Goal: Transaction & Acquisition: Purchase product/service

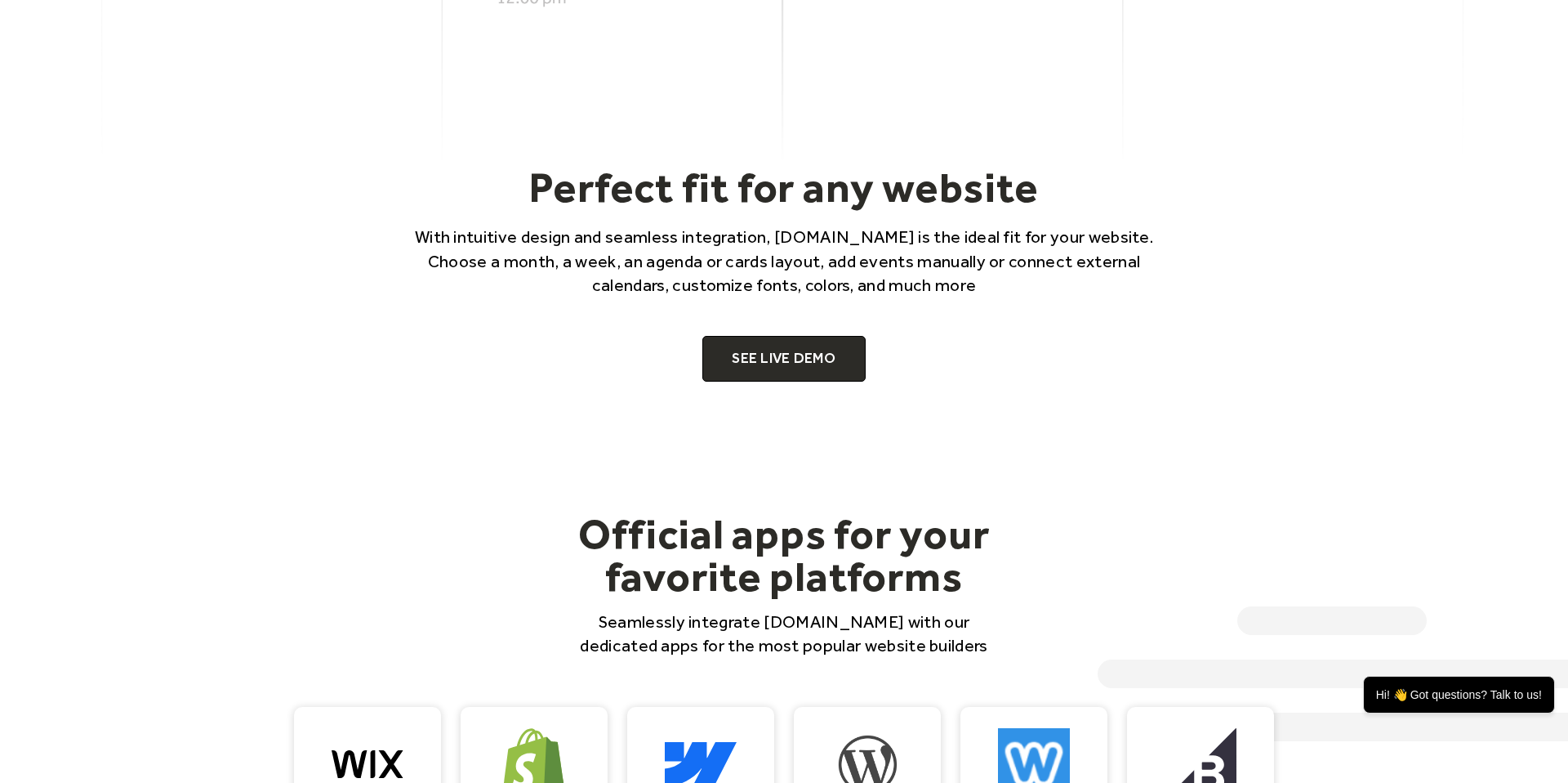
scroll to position [1085, 0]
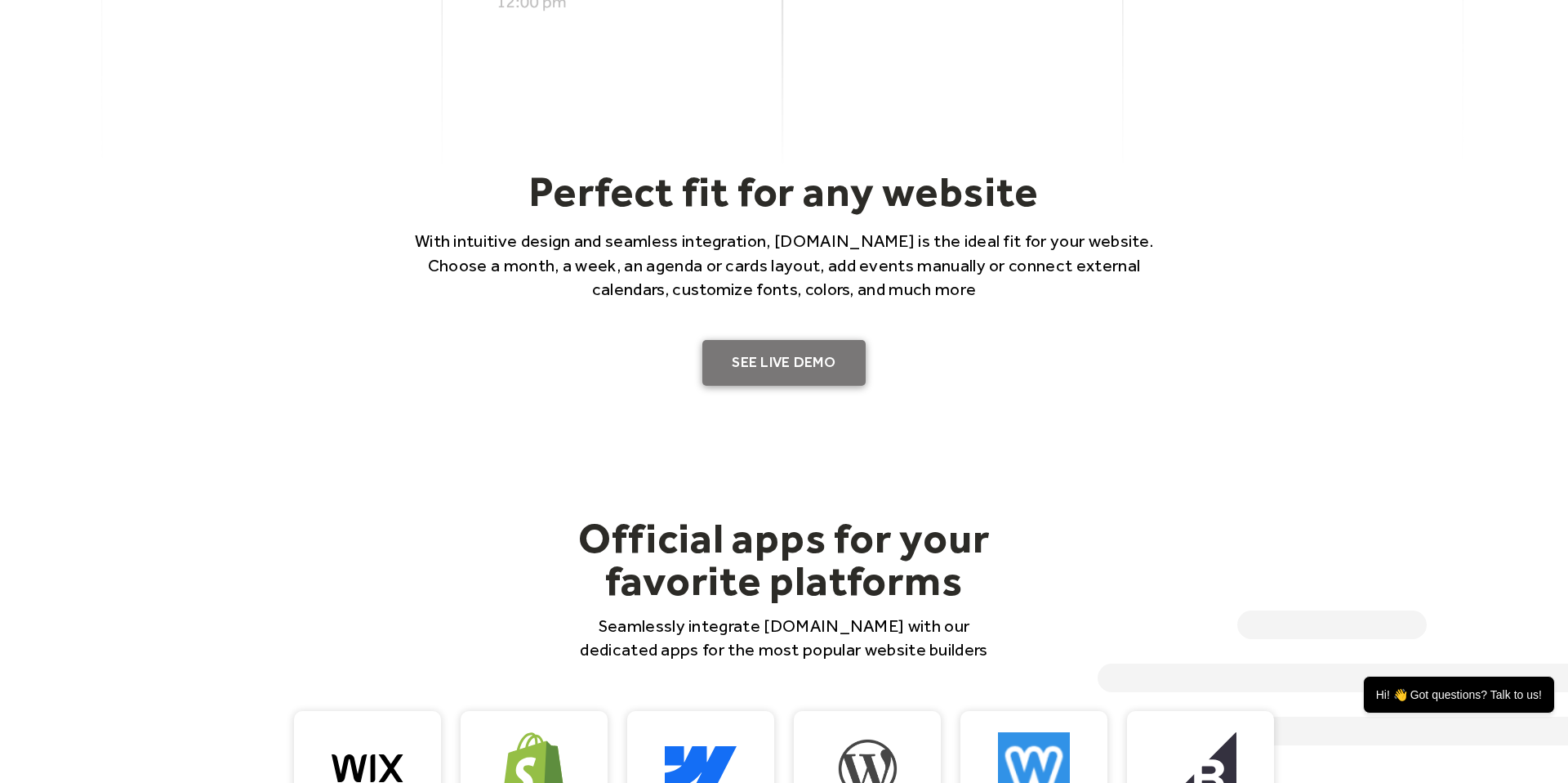
click at [774, 351] on link "SEE LIVE DEMO" at bounding box center [784, 362] width 163 height 46
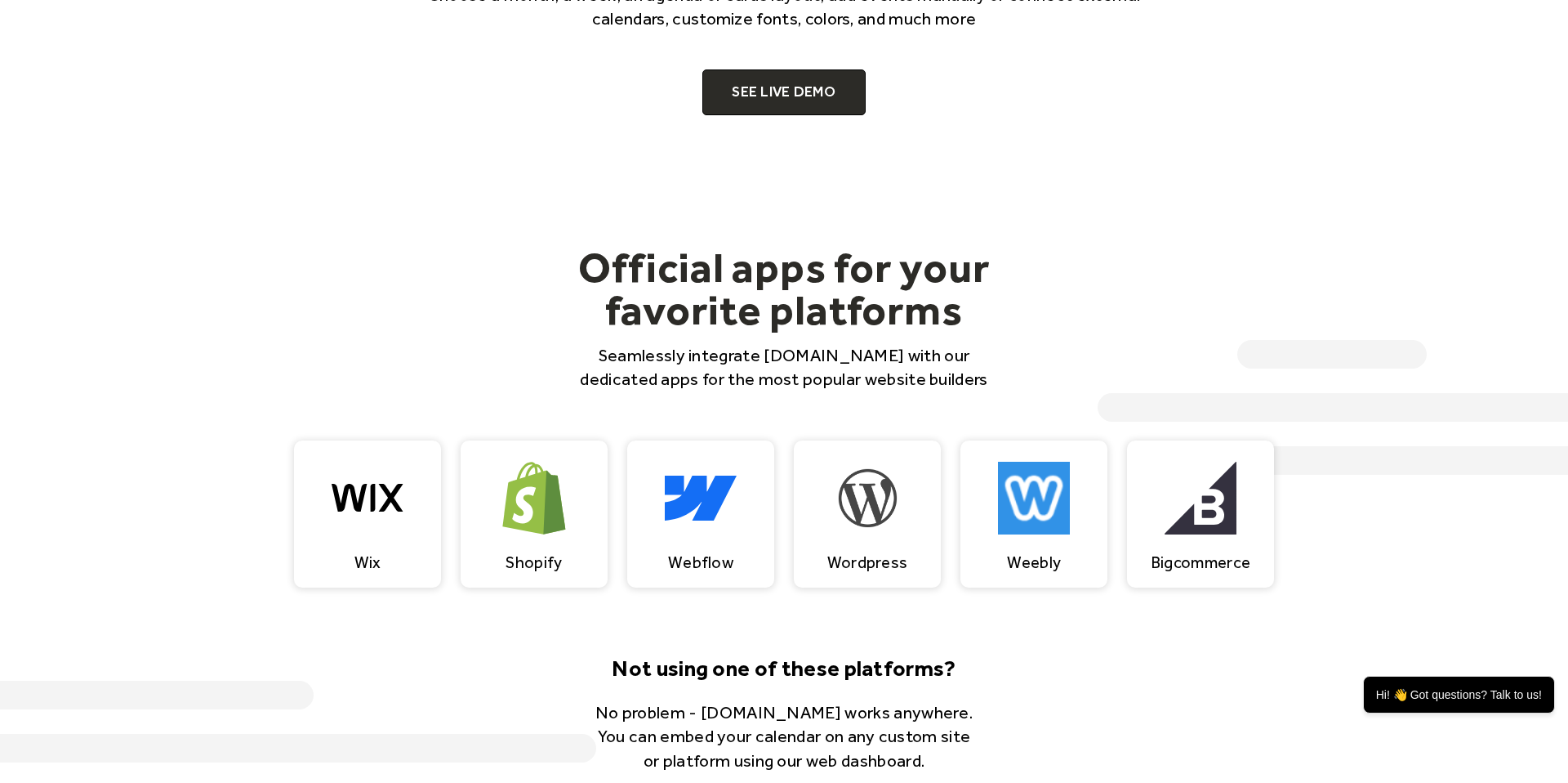
scroll to position [1357, 0]
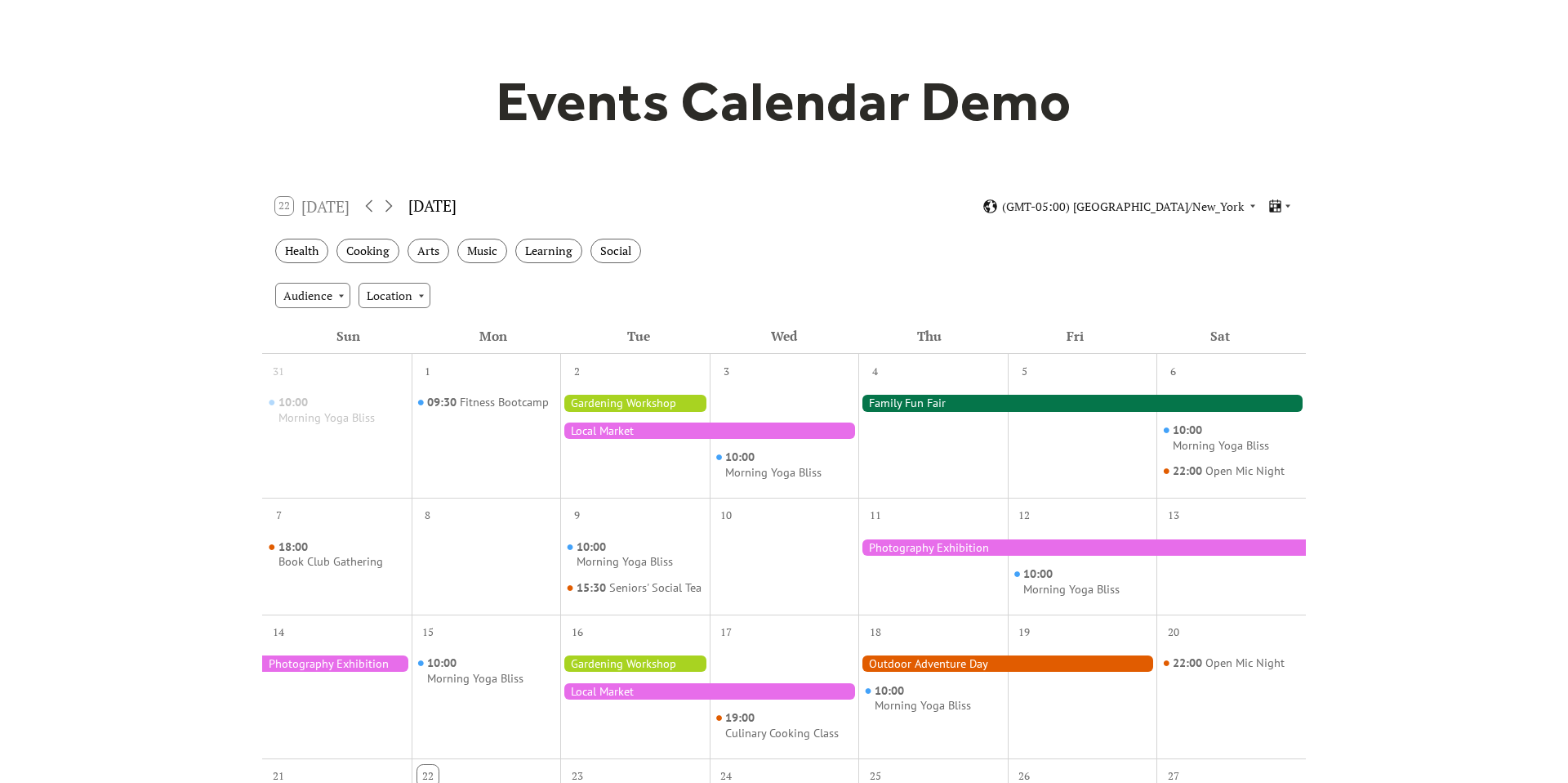
scroll to position [100, 0]
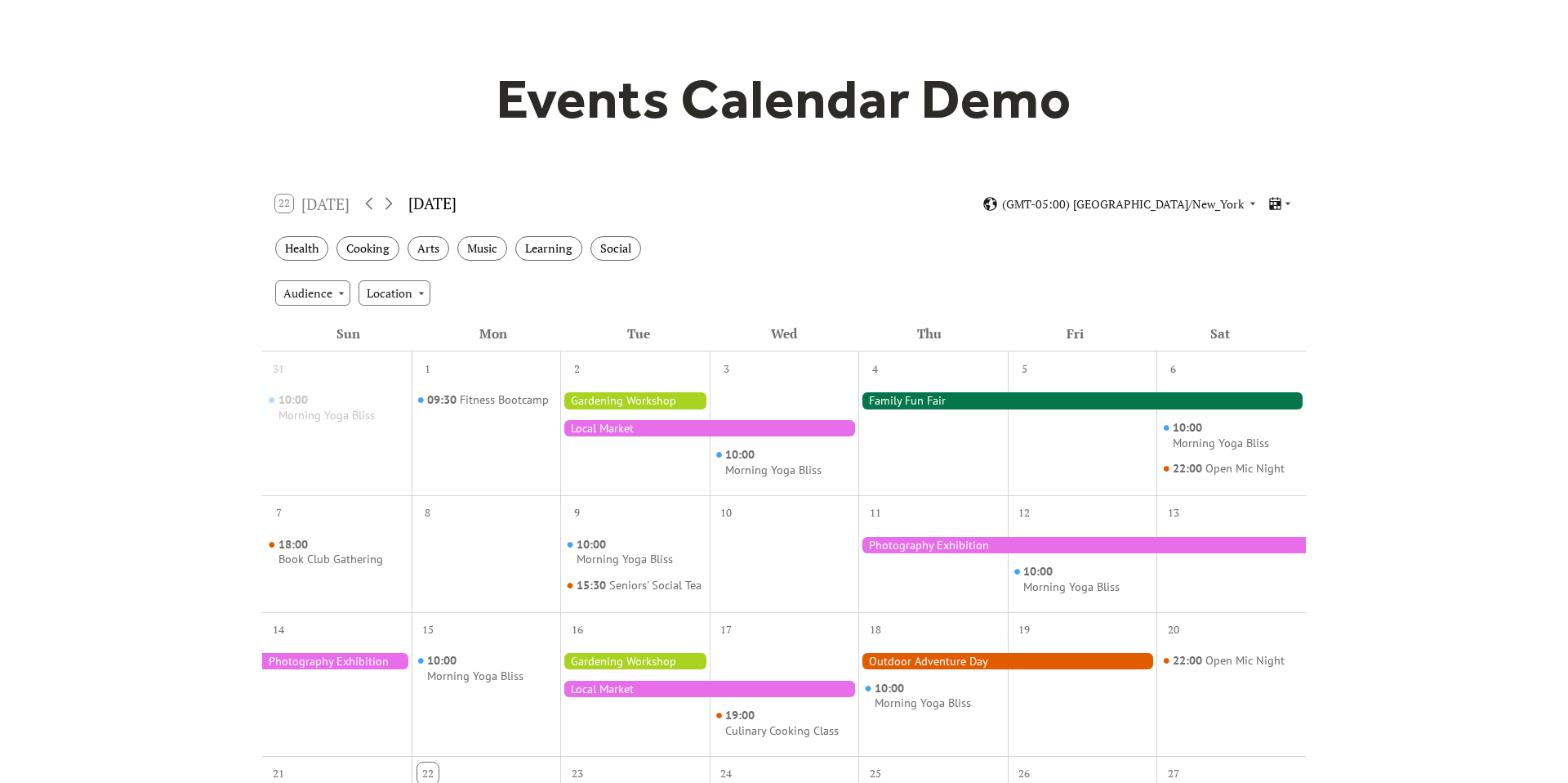
drag, startPoint x: 1276, startPoint y: 192, endPoint x: 1290, endPoint y: 226, distance: 36.8
click at [1277, 194] on div "22 Today September 2025 (GMT-05:00) America/New_York" at bounding box center [784, 203] width 1043 height 44
click at [1288, 202] on icon at bounding box center [1287, 203] width 5 height 3
click at [1266, 257] on span "Cards" at bounding box center [1255, 259] width 29 height 18
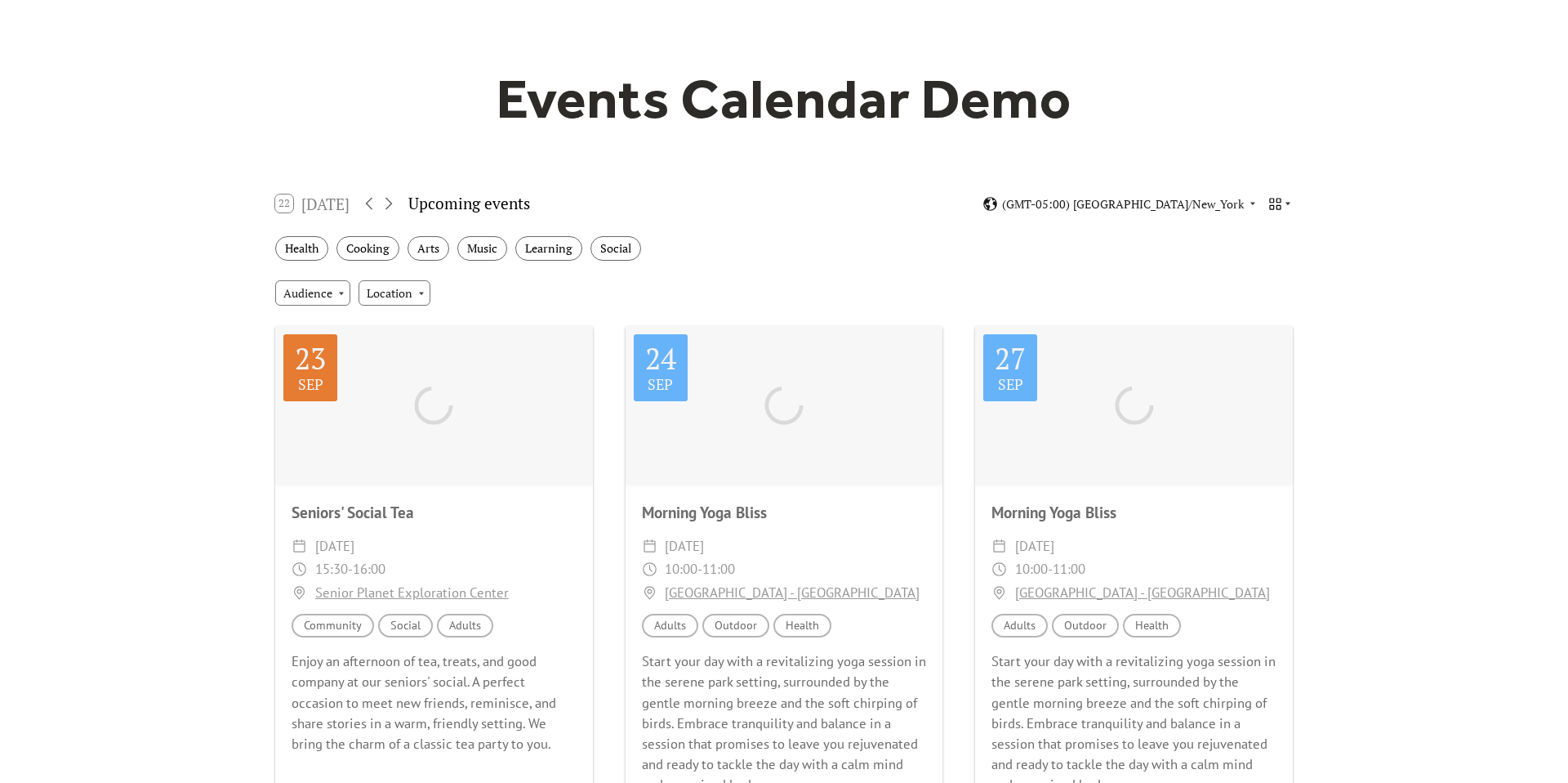
click at [1276, 200] on icon at bounding box center [1274, 203] width 12 height 12
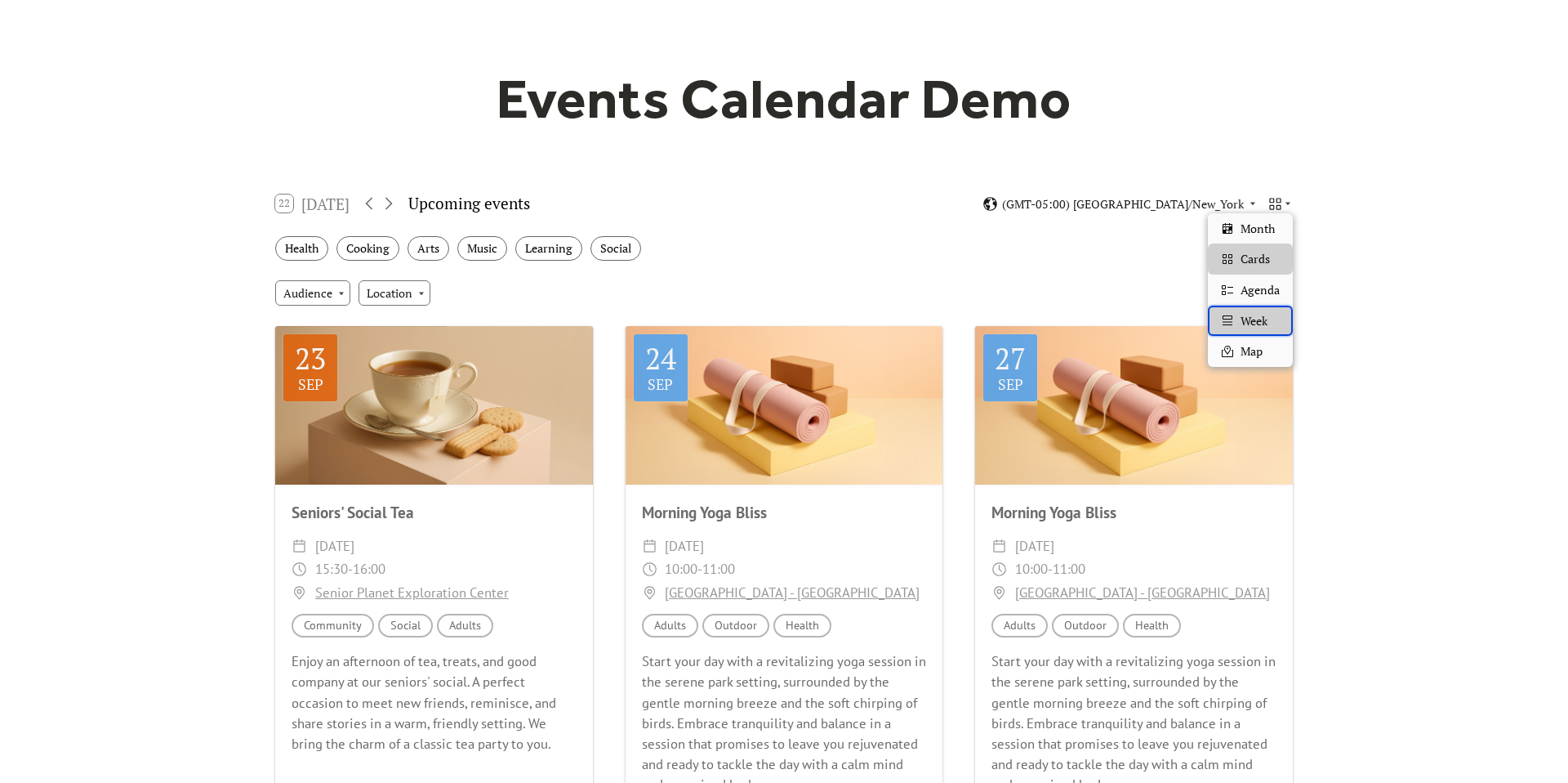
click at [1264, 326] on span "Week" at bounding box center [1254, 321] width 27 height 18
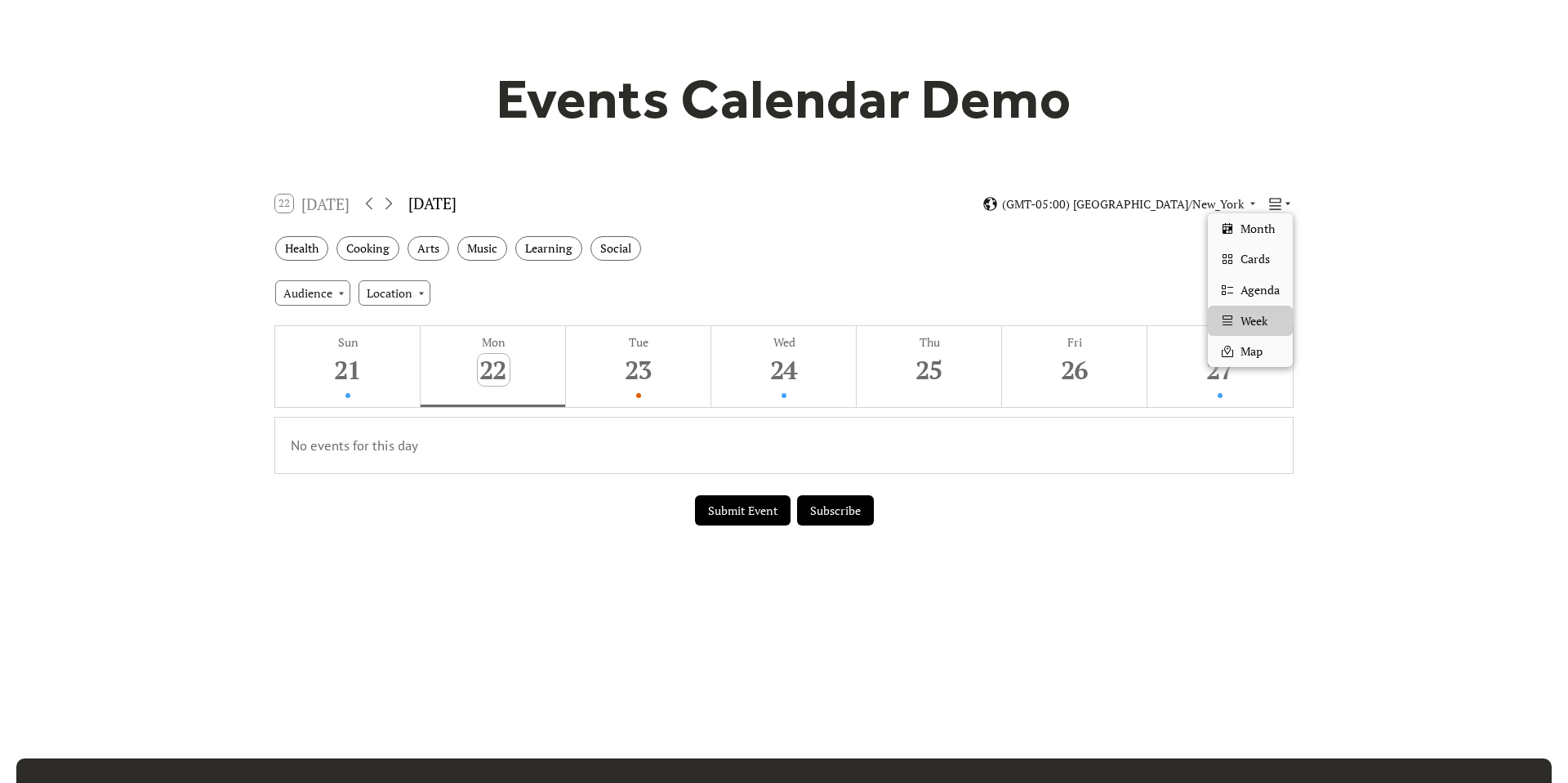
click at [1278, 205] on icon at bounding box center [1274, 203] width 12 height 12
click at [1260, 352] on span "Map" at bounding box center [1251, 351] width 22 height 18
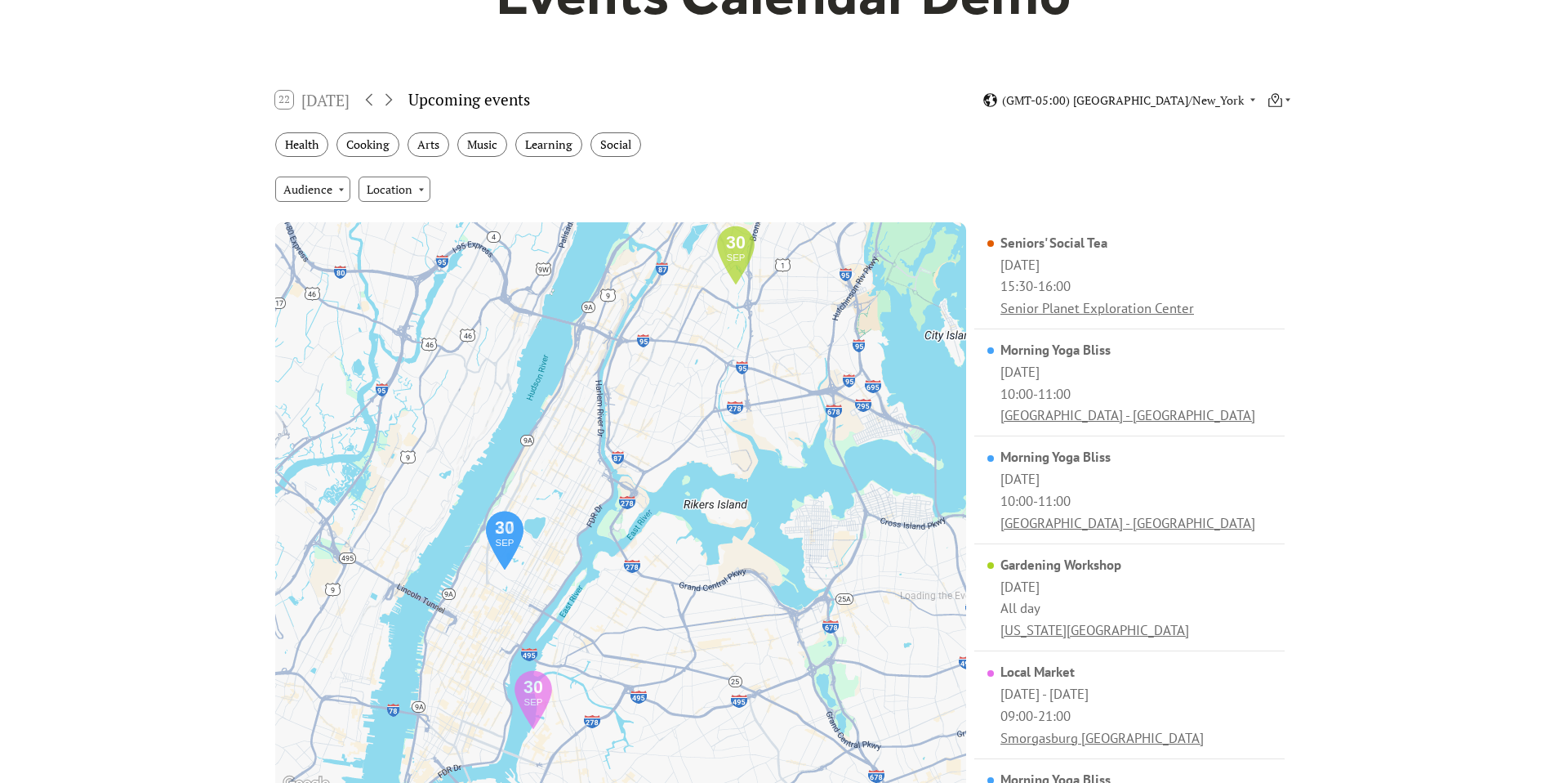
scroll to position [191, 0]
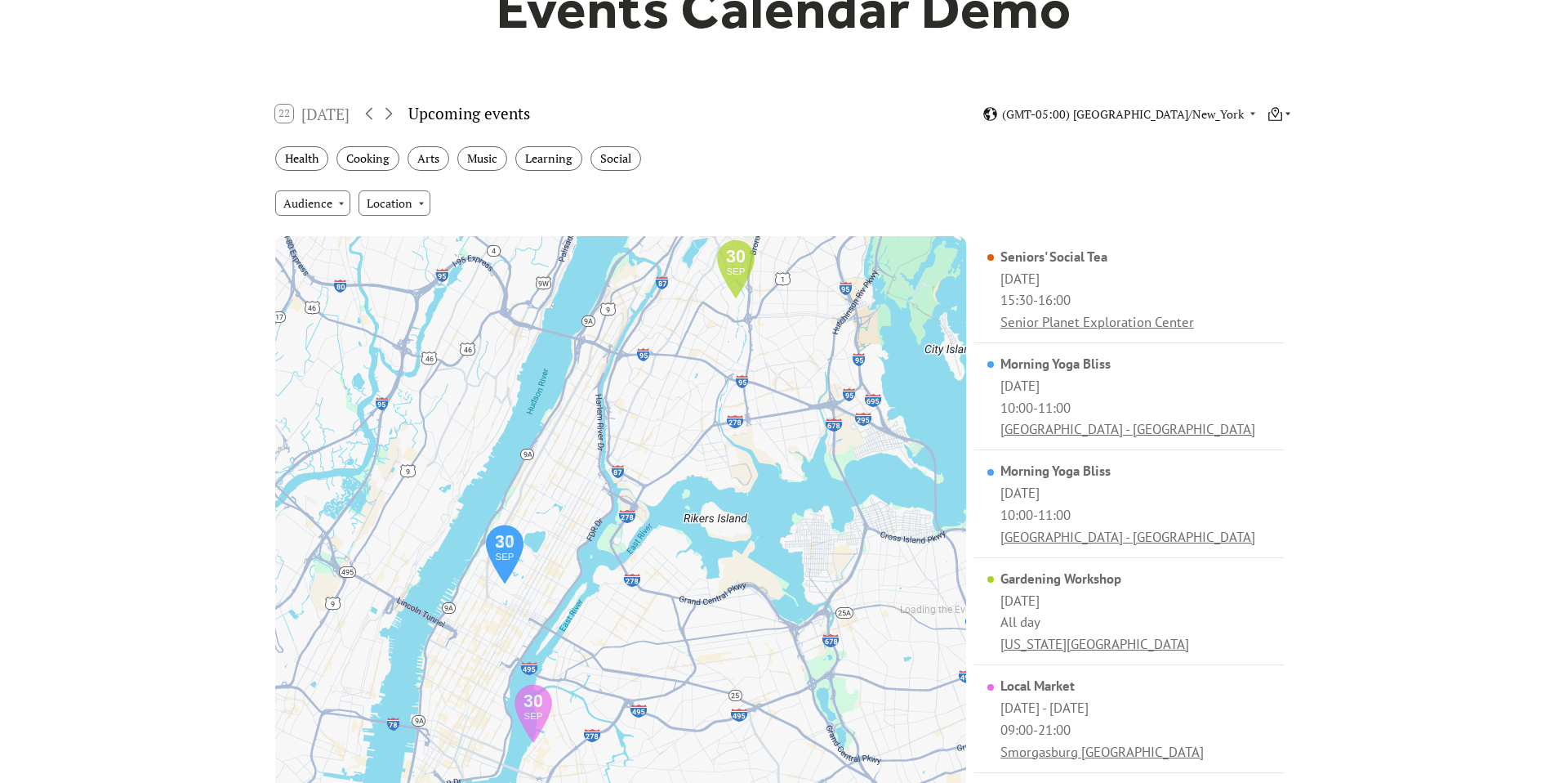
click at [1277, 119] on icon at bounding box center [1275, 114] width 16 height 16
click at [1263, 146] on span "Month" at bounding box center [1257, 139] width 34 height 18
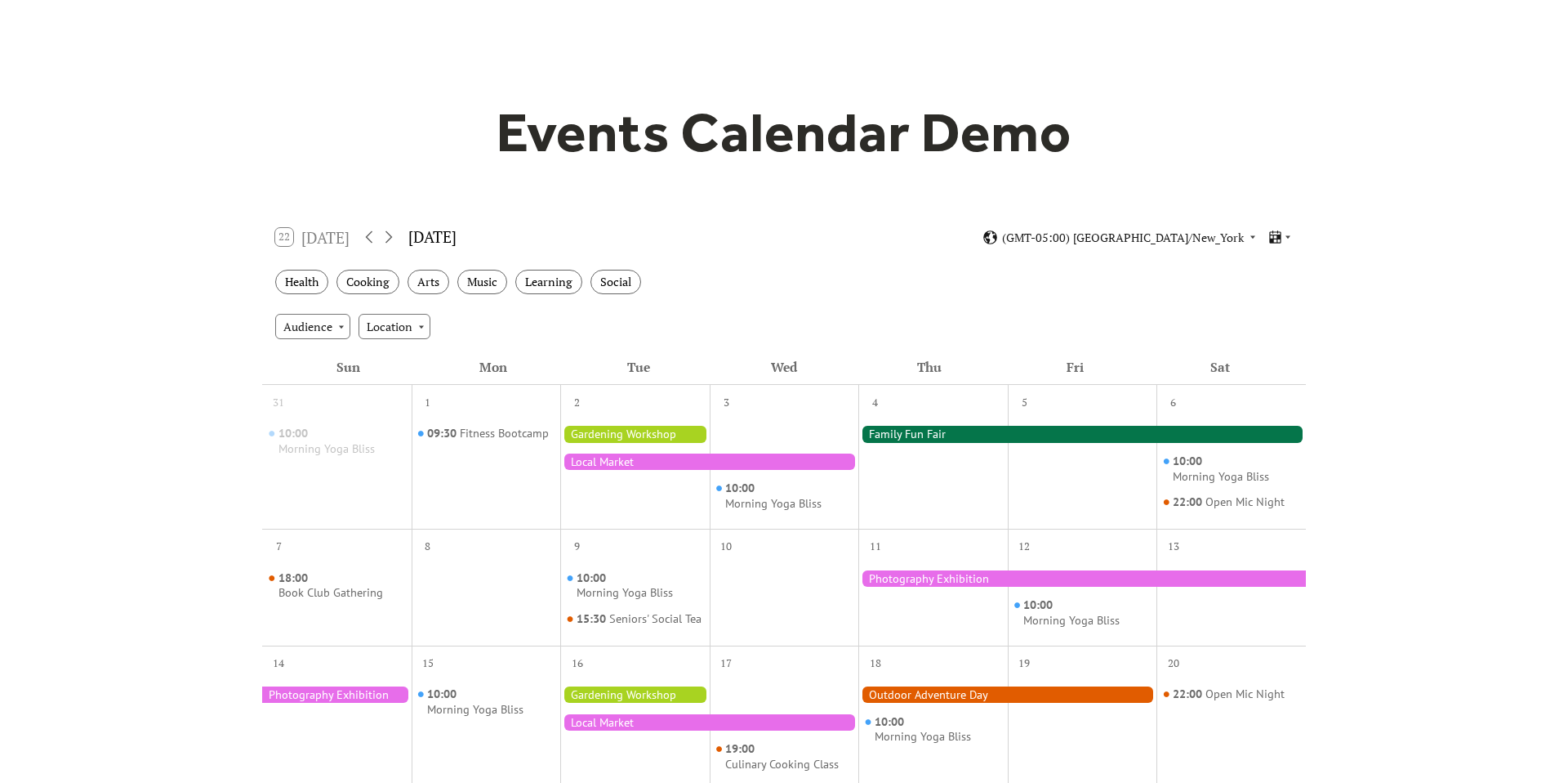
scroll to position [0, 0]
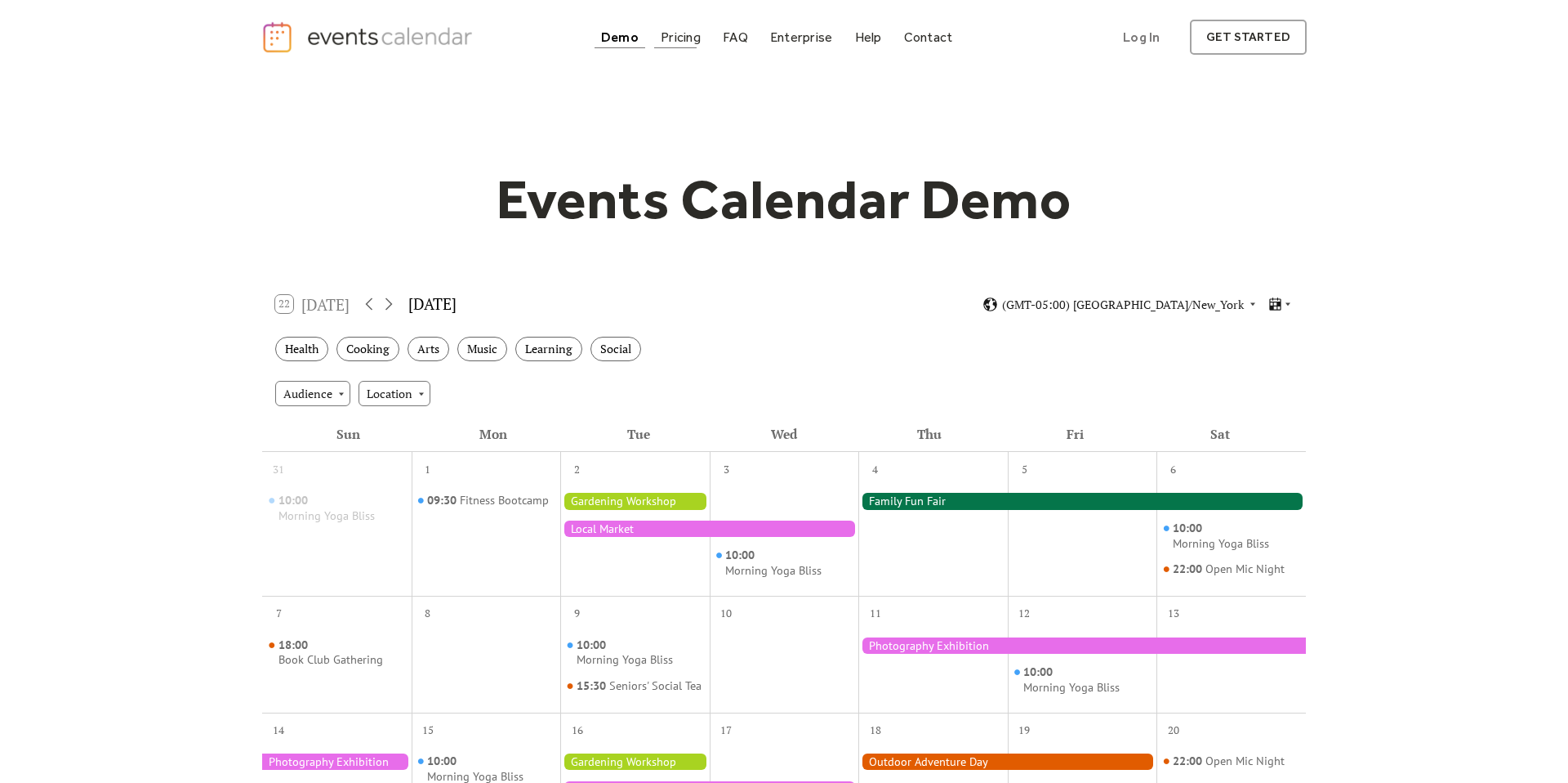
click at [680, 38] on div "Pricing" at bounding box center [679, 37] width 40 height 9
click at [693, 39] on div "Pricing" at bounding box center [679, 37] width 40 height 9
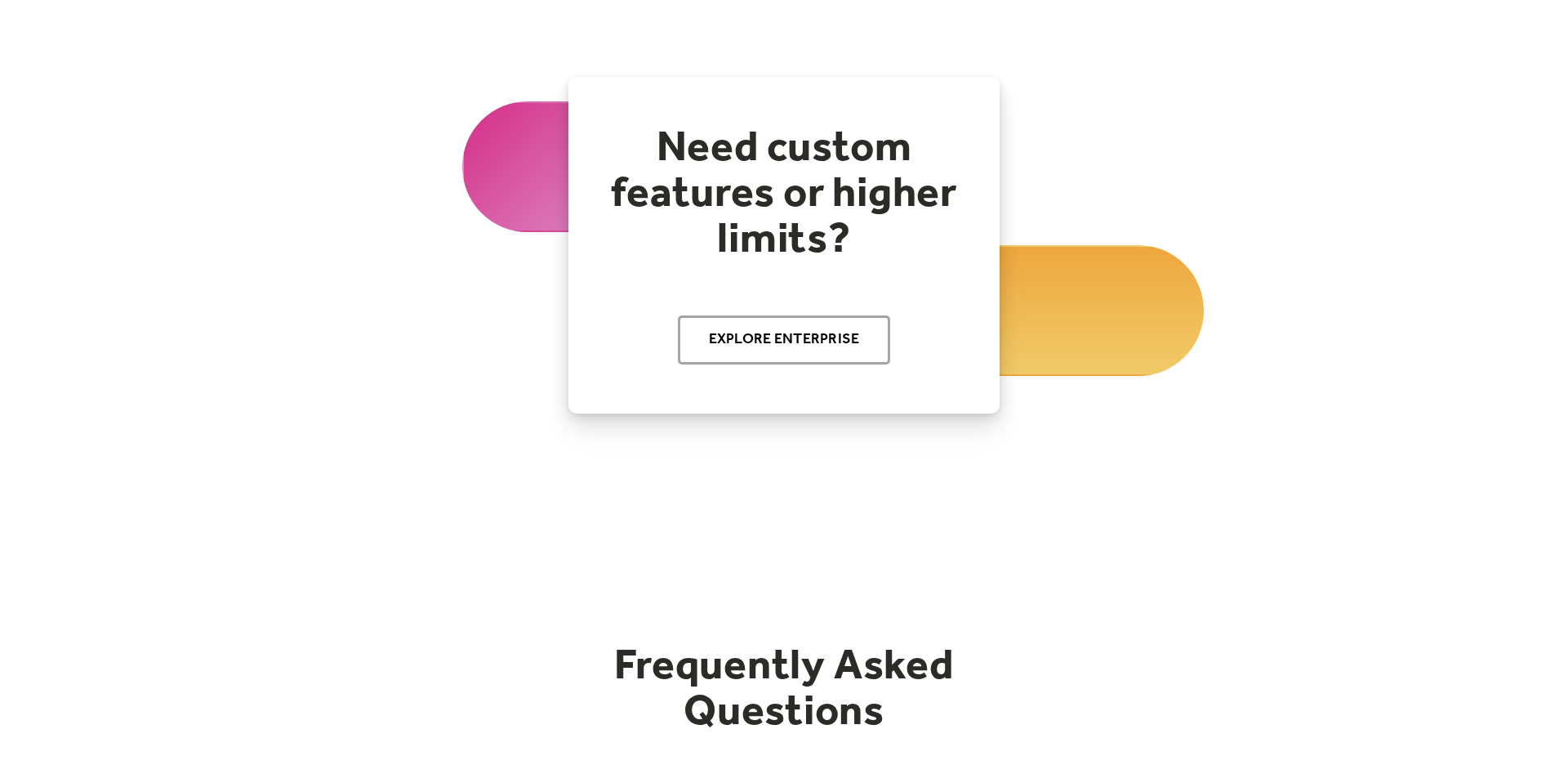
scroll to position [1879, 0]
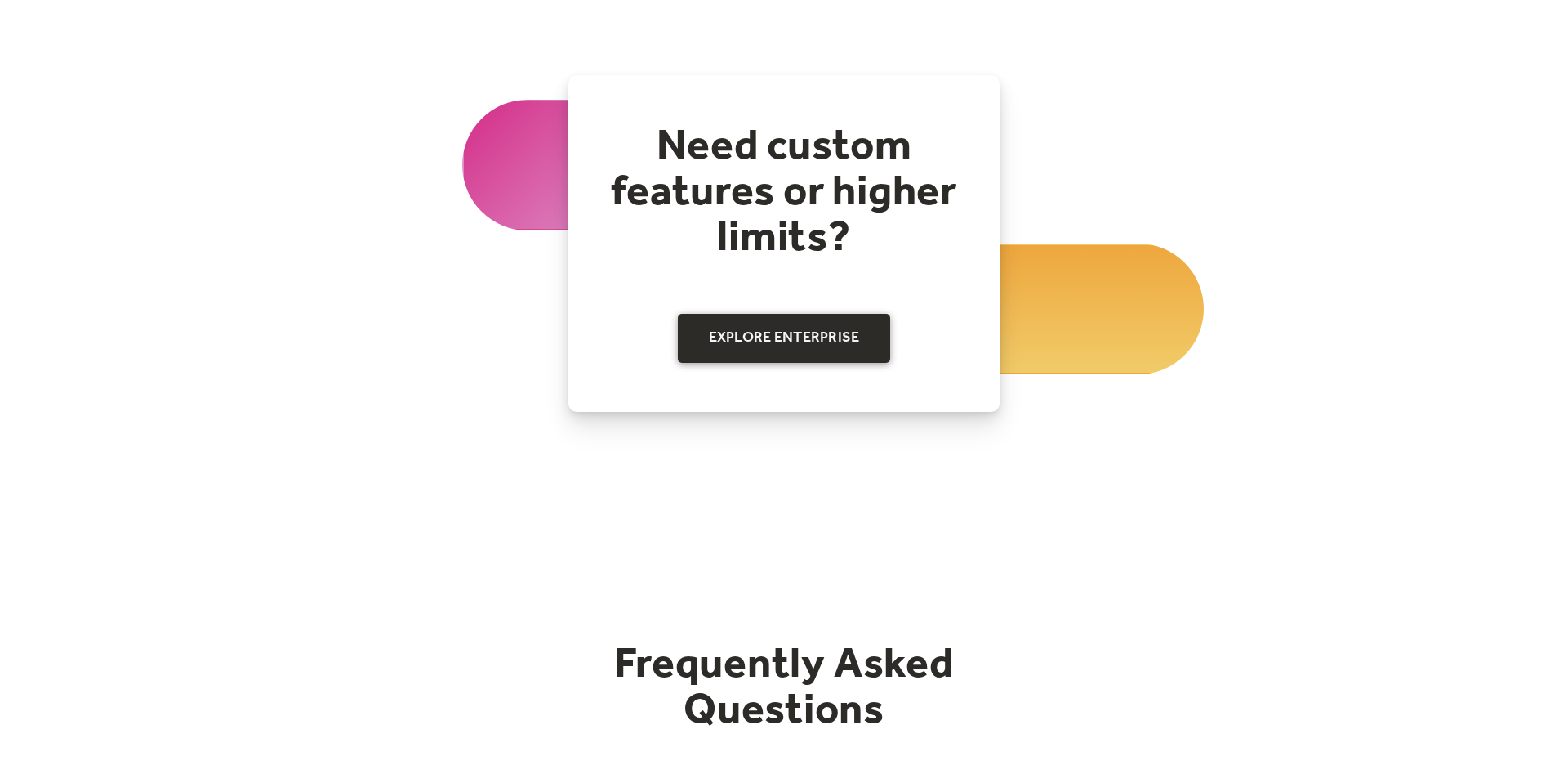
click at [768, 336] on link "Explore Enterprise" at bounding box center [784, 338] width 213 height 49
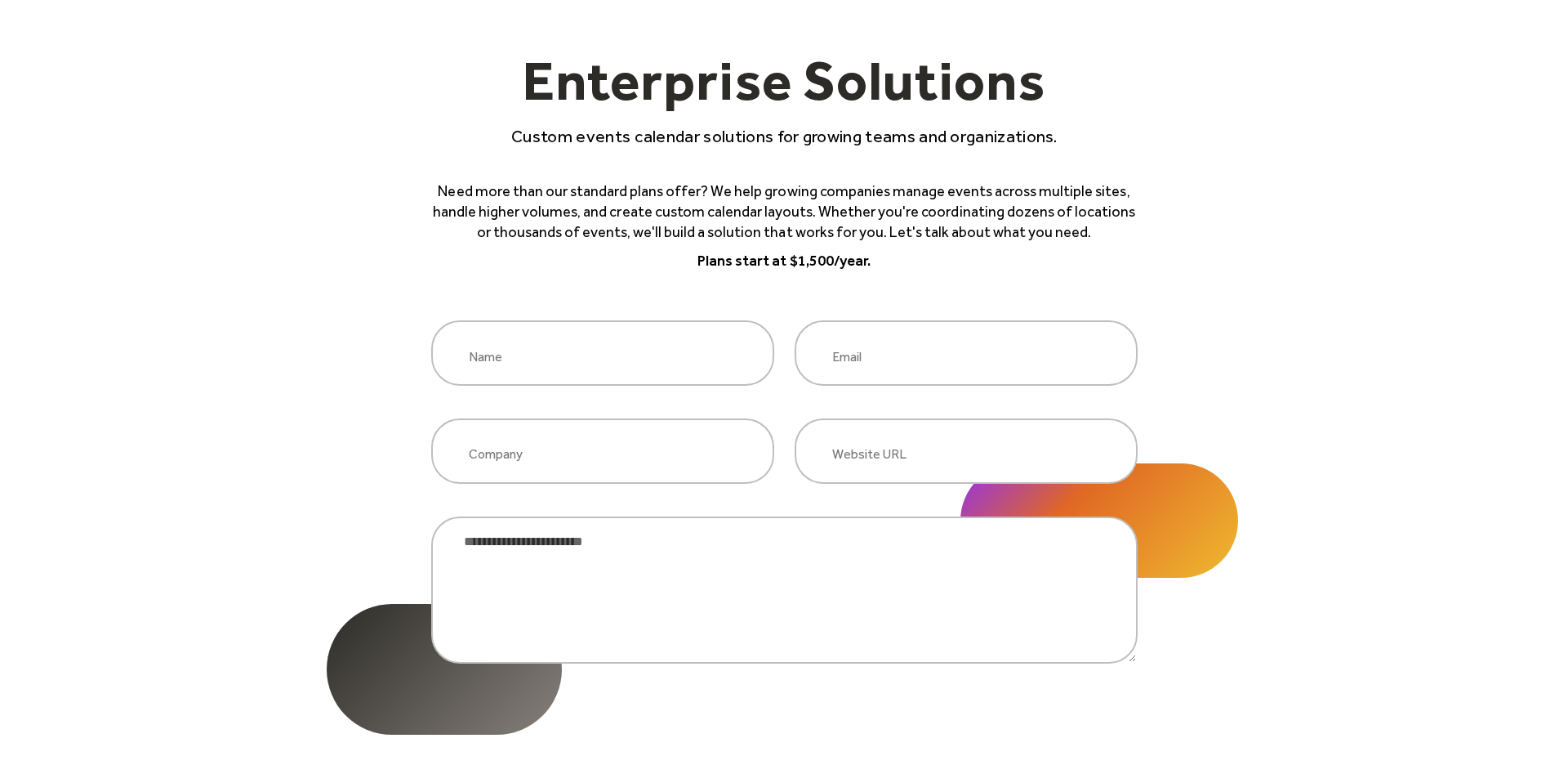
scroll to position [119, 0]
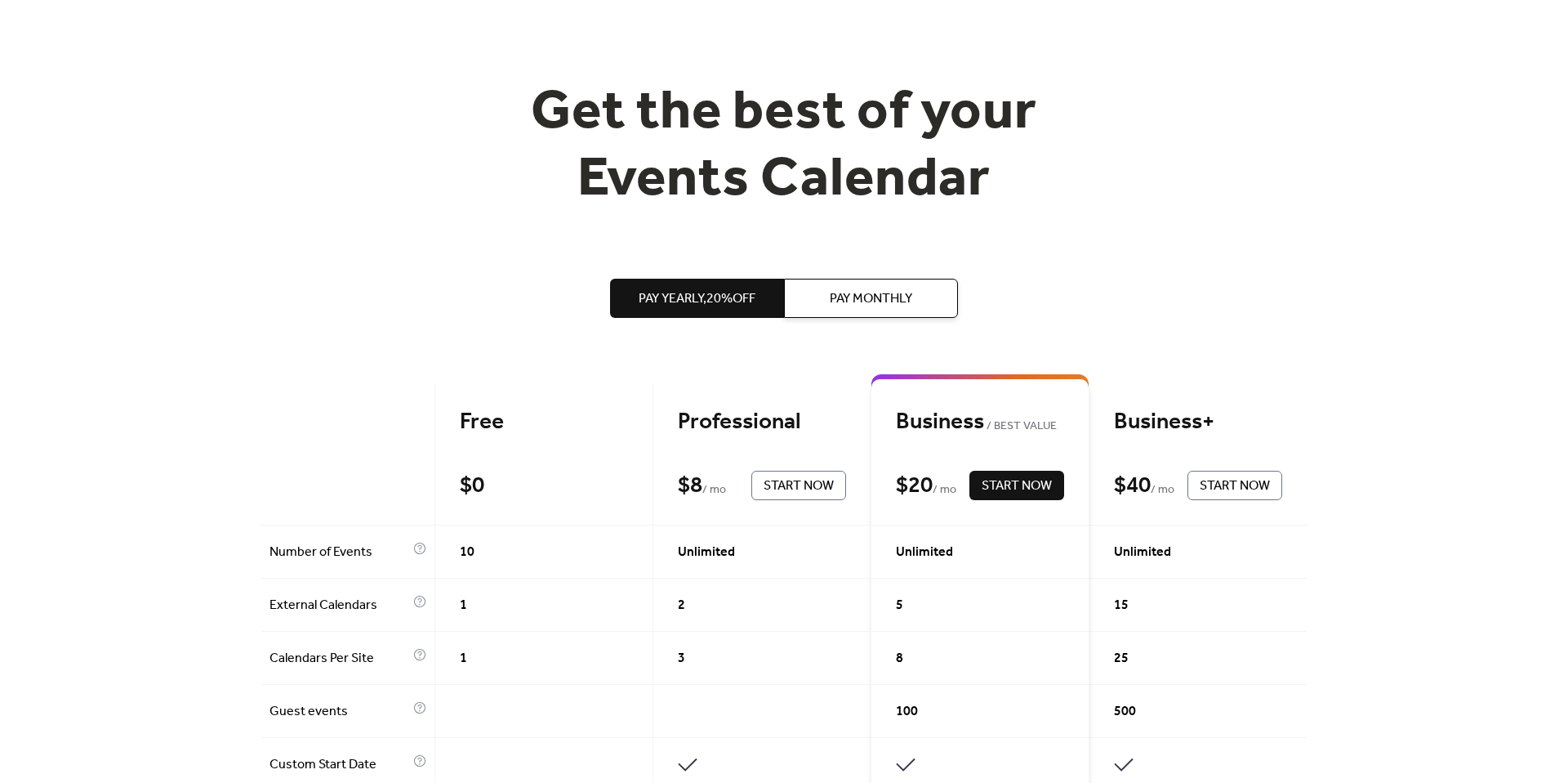
scroll to position [69, 0]
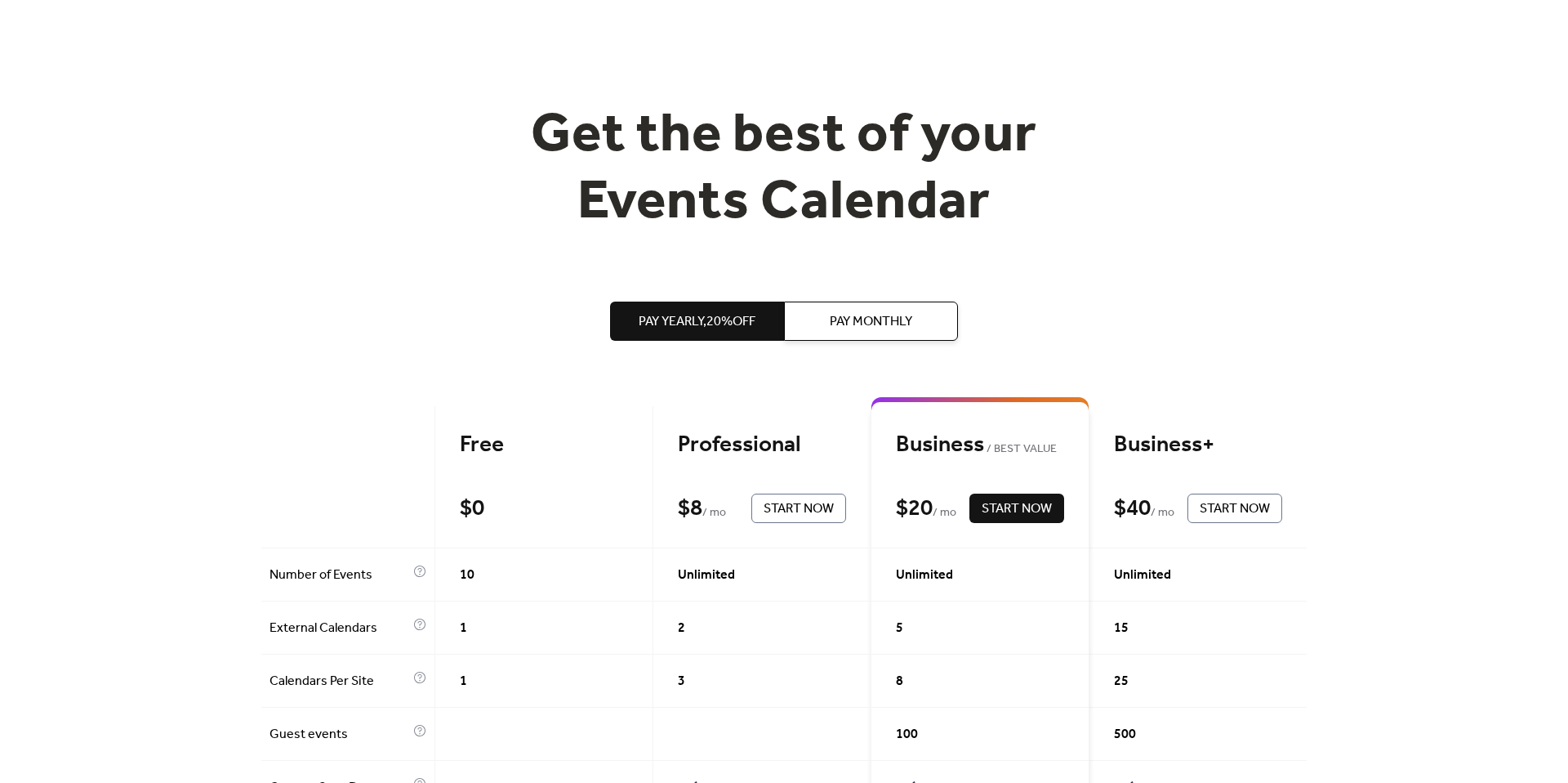
click at [829, 324] on button "Pay Monthly" at bounding box center [870, 321] width 174 height 39
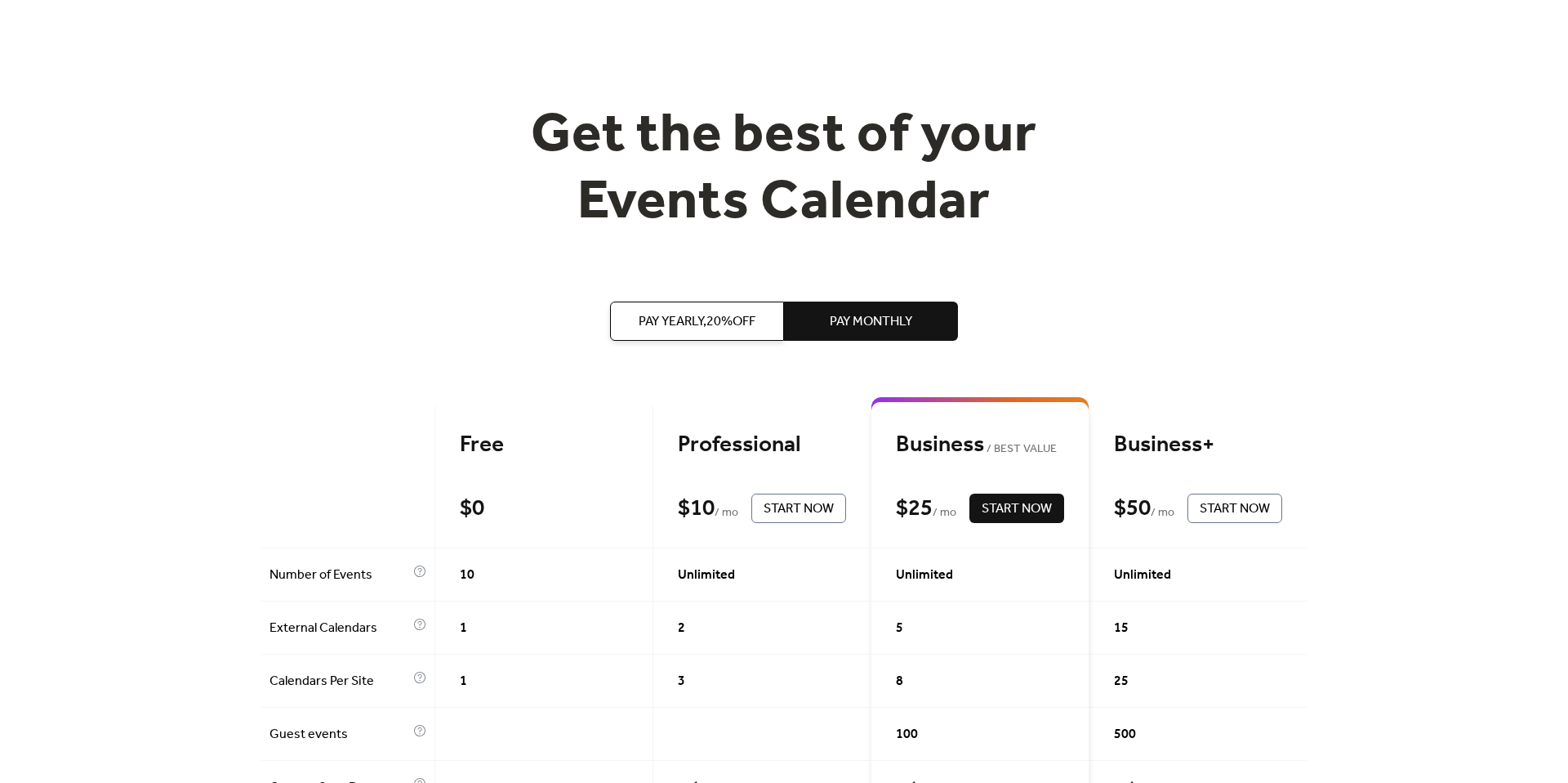
click at [709, 320] on span "Pay Yearly, 20% off" at bounding box center [697, 322] width 117 height 19
